Goal: Task Accomplishment & Management: Use online tool/utility

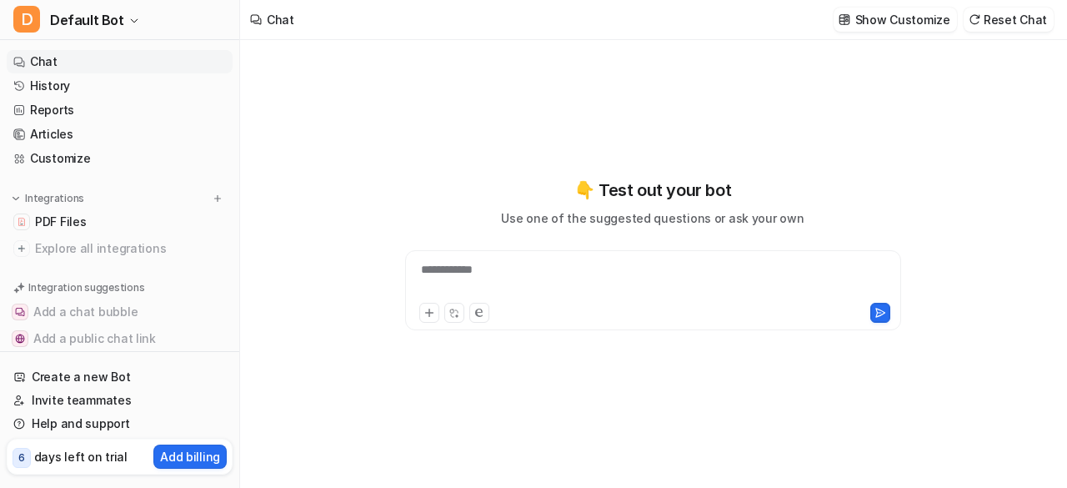
type textarea "**********"
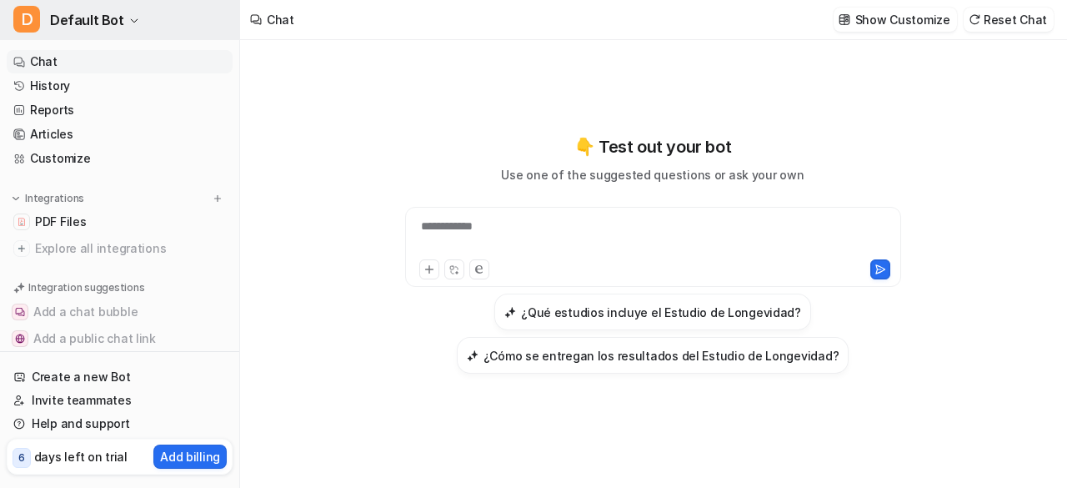
click at [222, 8] on button "D Default Bot" at bounding box center [119, 20] width 239 height 40
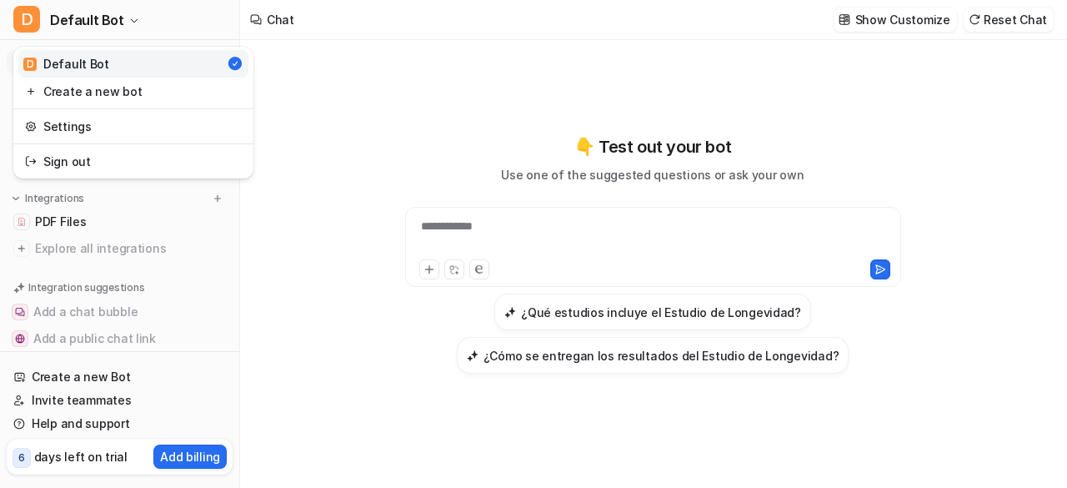
click at [136, 63] on link "D Default Bot" at bounding box center [133, 64] width 230 height 28
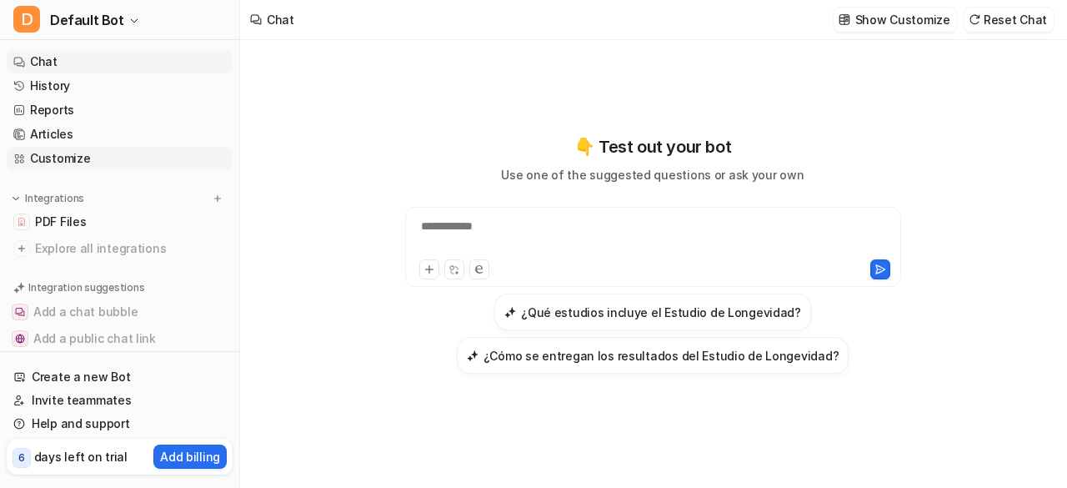
click at [100, 159] on link "Customize" at bounding box center [120, 158] width 226 height 23
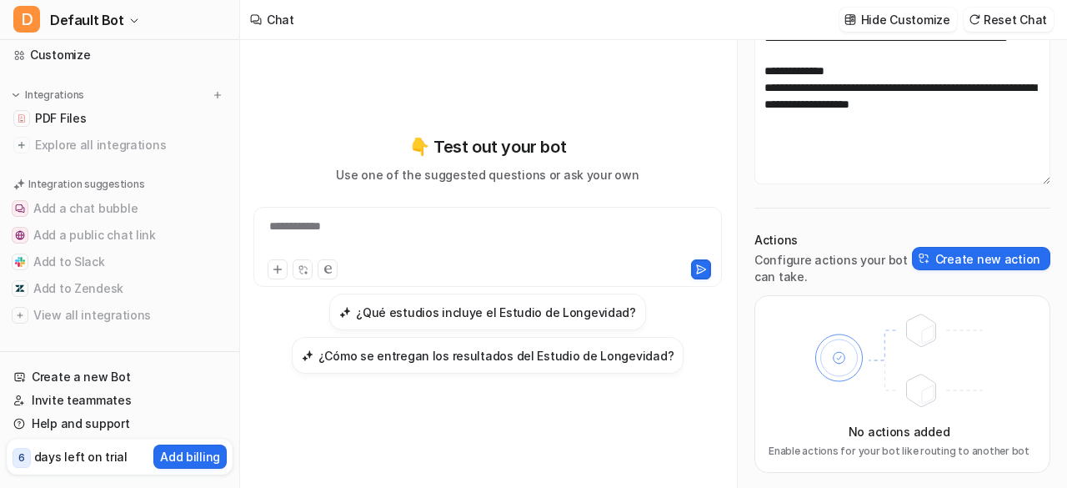
scroll to position [106, 0]
click at [96, 415] on link "Help and support" at bounding box center [120, 423] width 226 height 23
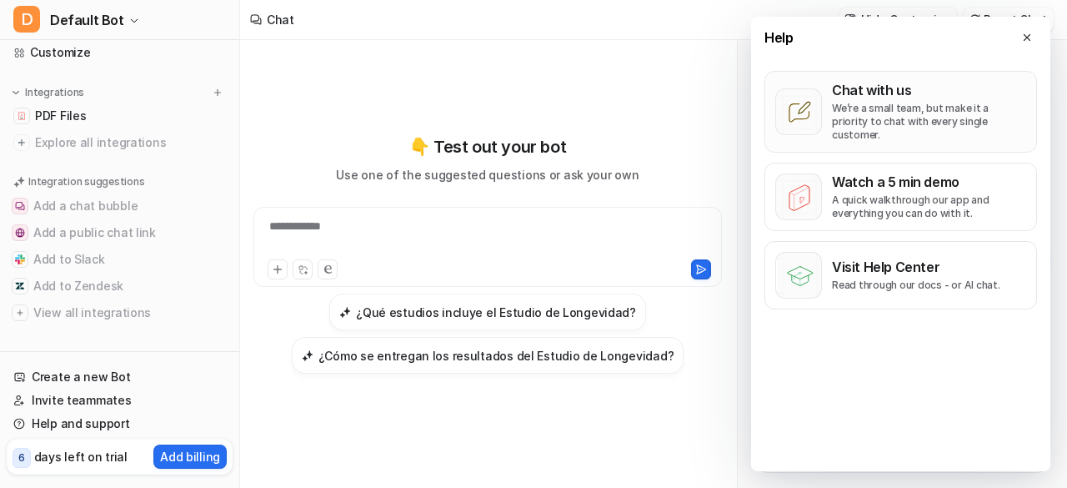
click at [923, 105] on p "We’re a small team, but make it a priority to chat with every single customer." at bounding box center [929, 122] width 194 height 40
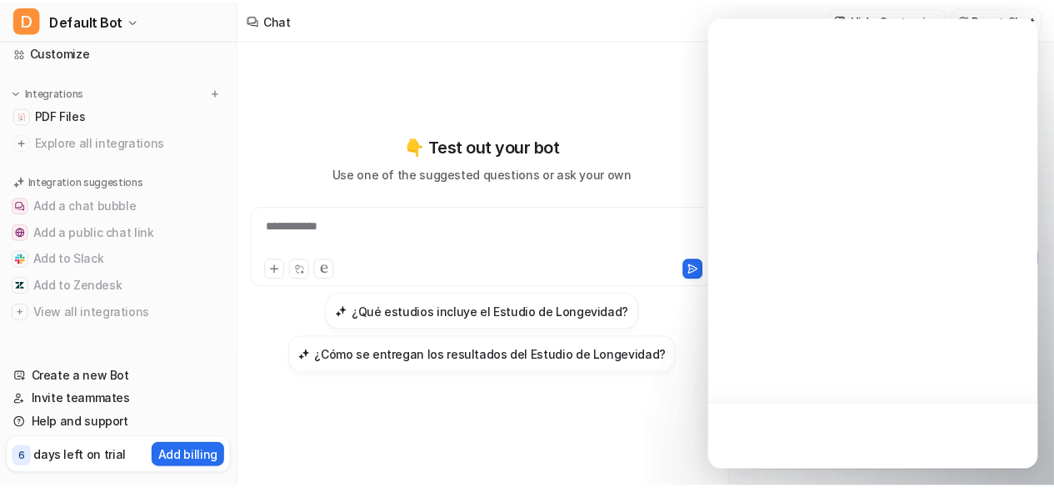
scroll to position [0, 0]
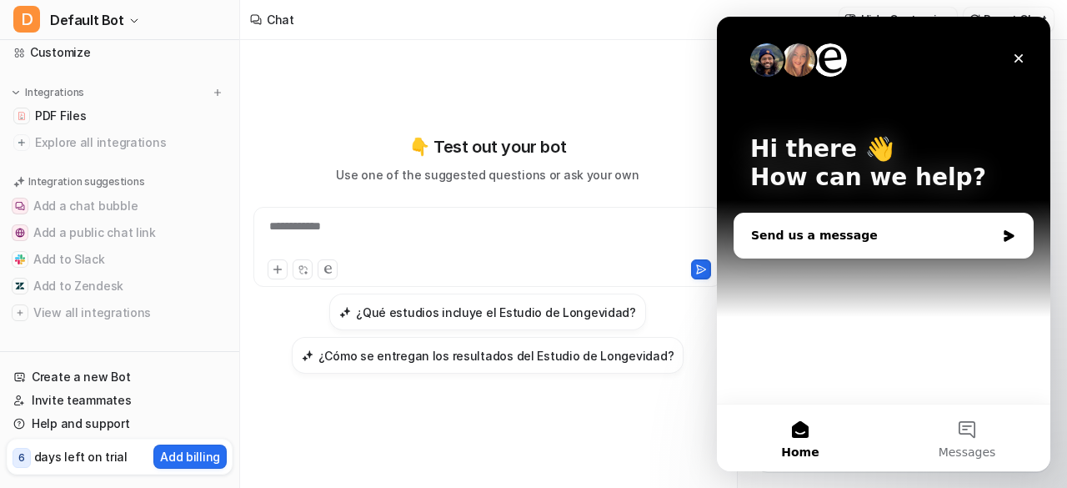
click at [824, 245] on div "Send us a message" at bounding box center [883, 235] width 298 height 44
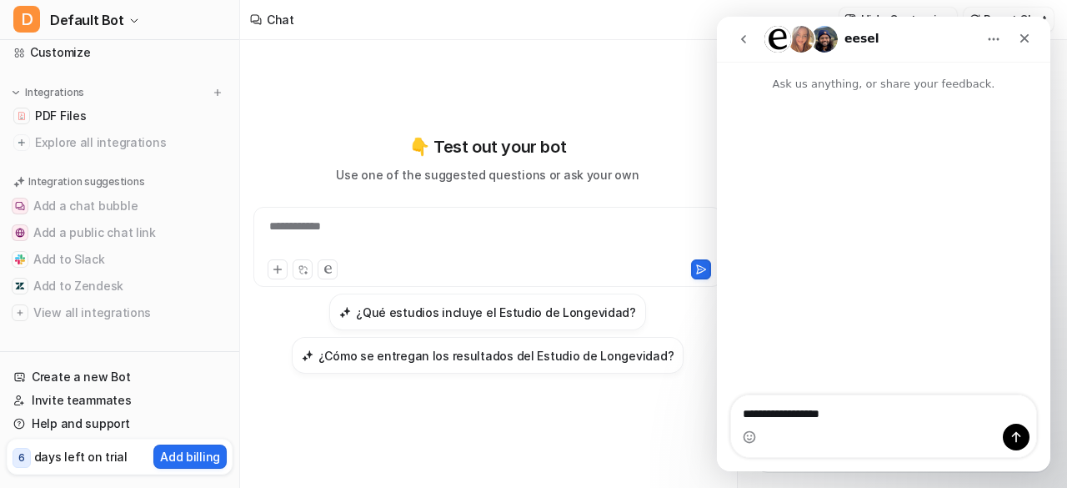
type textarea "**********"
click at [389, 448] on div "**********" at bounding box center [487, 264] width 468 height 448
click at [74, 257] on button "Add to Slack" at bounding box center [120, 259] width 226 height 27
click at [1042, 39] on nav "eesel" at bounding box center [883, 39] width 333 height 45
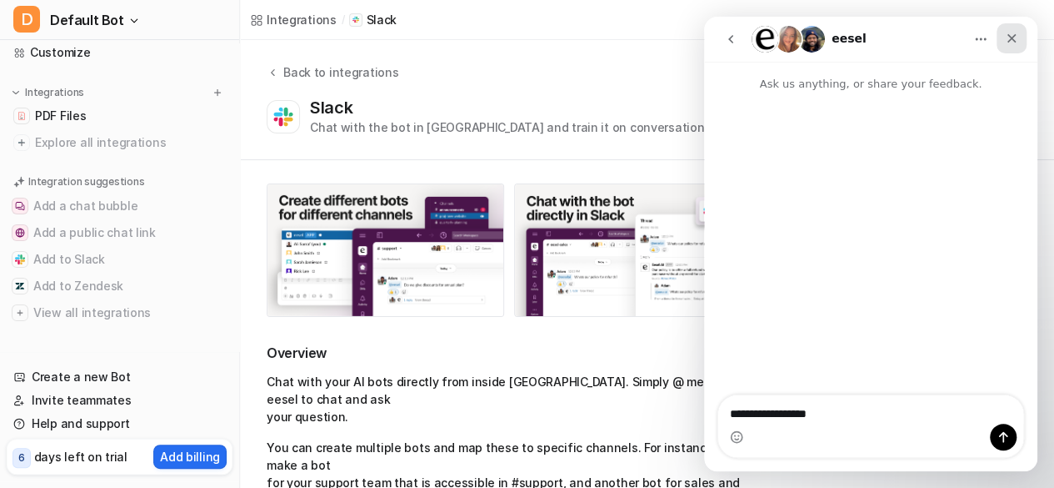
click at [1020, 34] on div "Close" at bounding box center [1012, 38] width 30 height 30
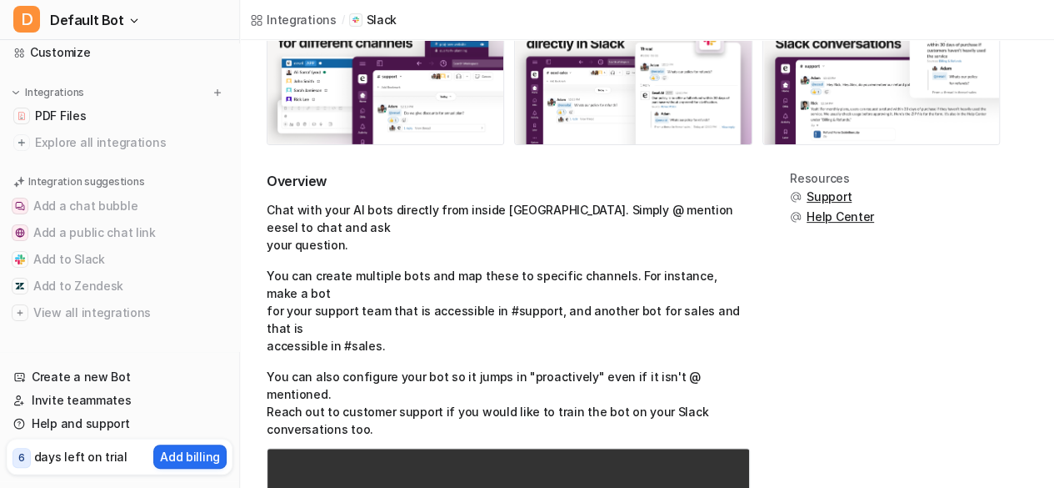
scroll to position [178, 0]
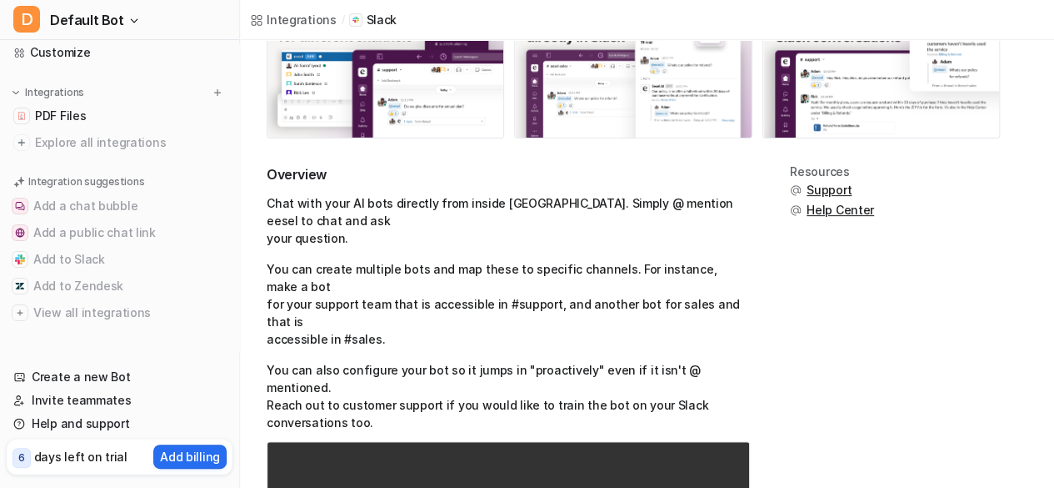
click at [612, 107] on img at bounding box center [633, 72] width 236 height 132
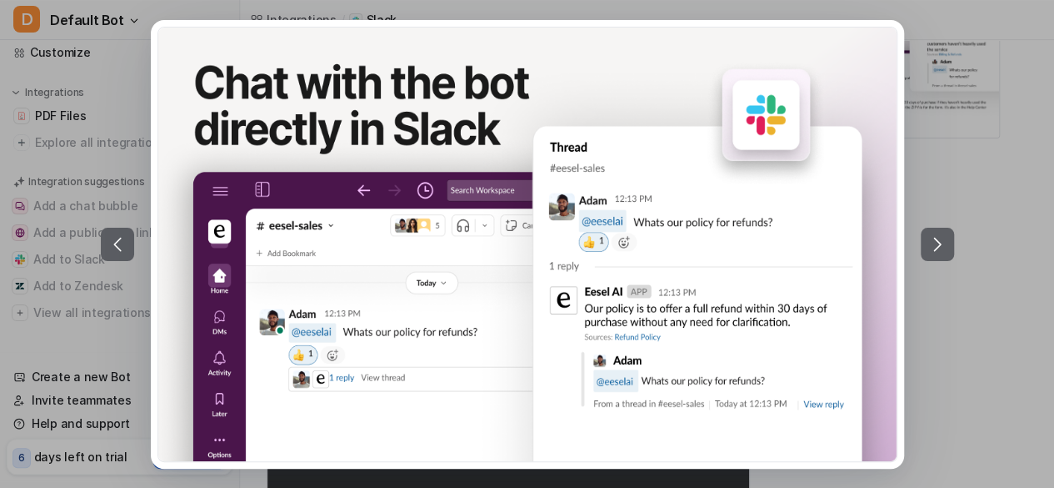
click at [981, 159] on div at bounding box center [527, 244] width 1054 height 488
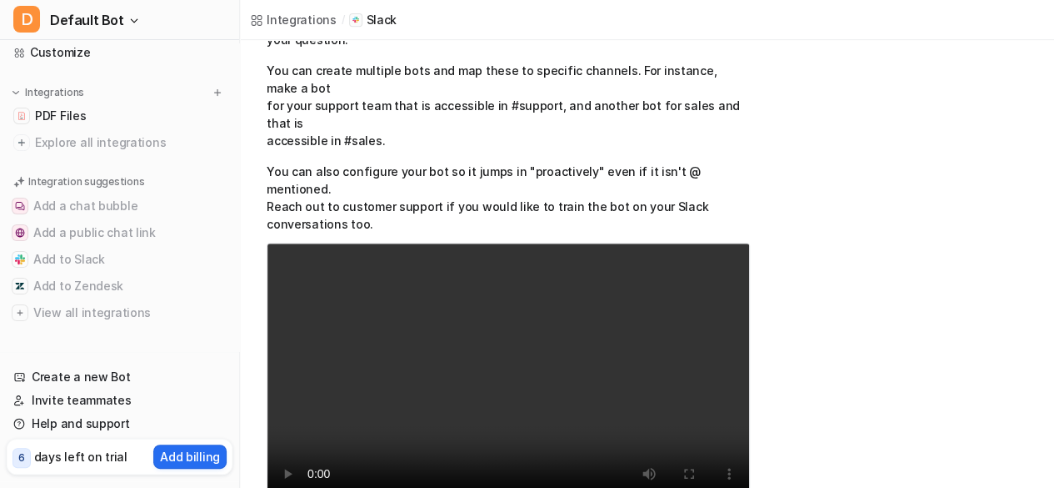
scroll to position [0, 0]
